Goal: Navigation & Orientation: Find specific page/section

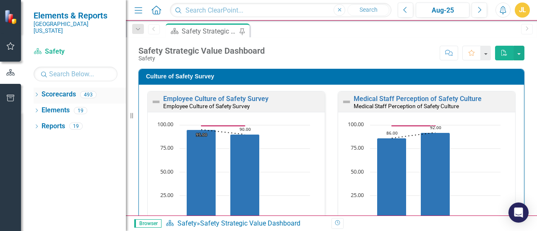
click at [37, 93] on icon "Dropdown" at bounding box center [37, 95] width 6 height 5
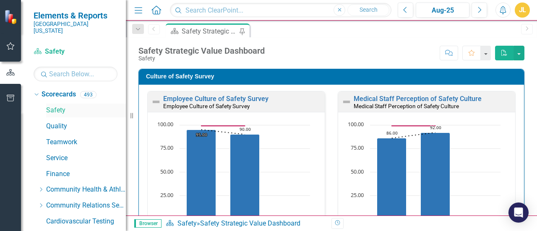
click at [55, 106] on link "Safety" at bounding box center [86, 111] width 80 height 10
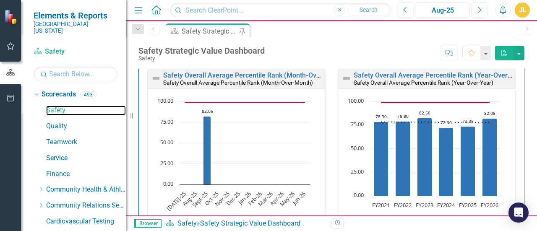
scroll to position [764, 0]
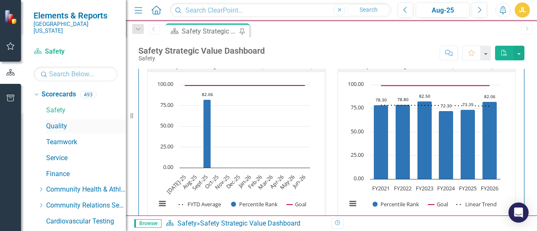
click at [60, 122] on link "Quality" at bounding box center [86, 127] width 80 height 10
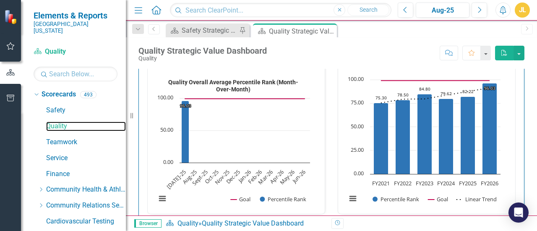
scroll to position [747, 0]
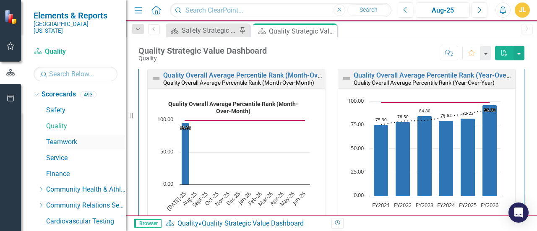
click at [56, 138] on link "Teamwork" at bounding box center [86, 143] width 80 height 10
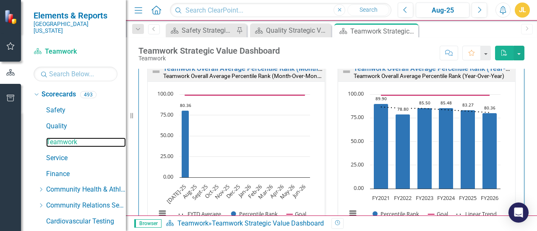
scroll to position [1238, 0]
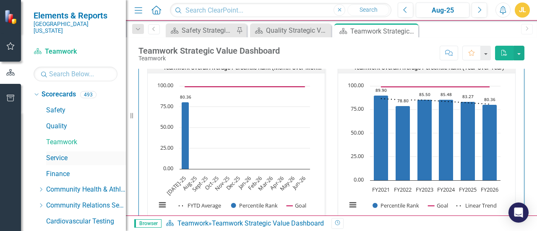
click at [60, 154] on link "Service" at bounding box center [86, 159] width 80 height 10
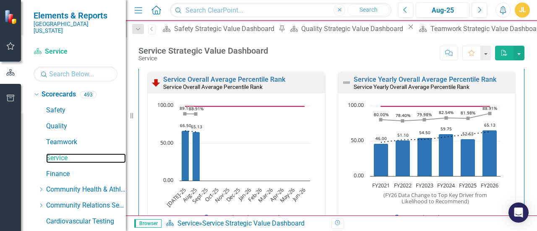
scroll to position [798, 0]
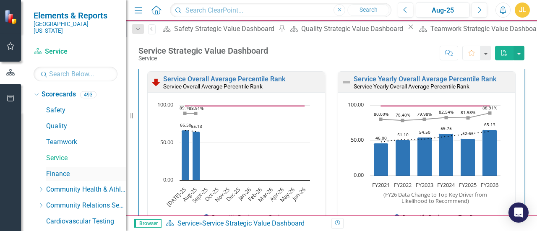
click at [58, 170] on link "Finance" at bounding box center [86, 175] width 80 height 10
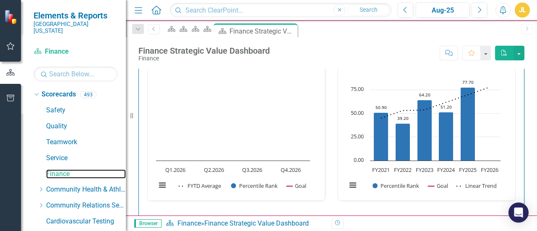
scroll to position [692, 0]
